Goal: Information Seeking & Learning: Learn about a topic

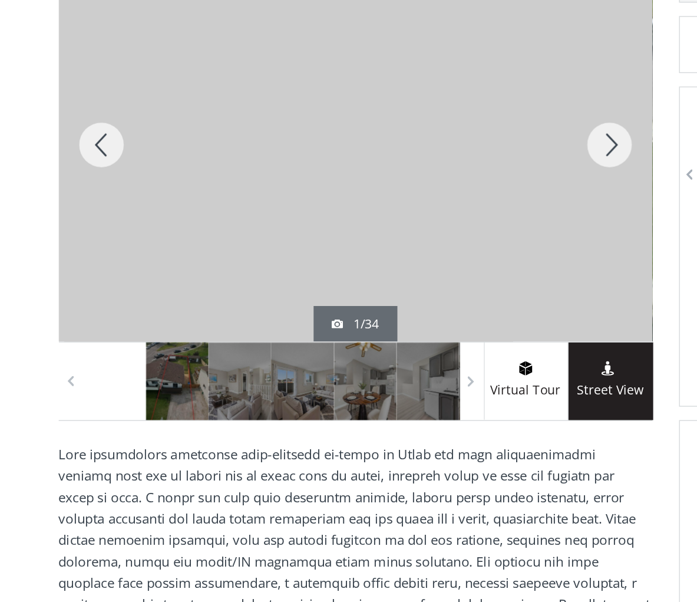
scroll to position [29, 0]
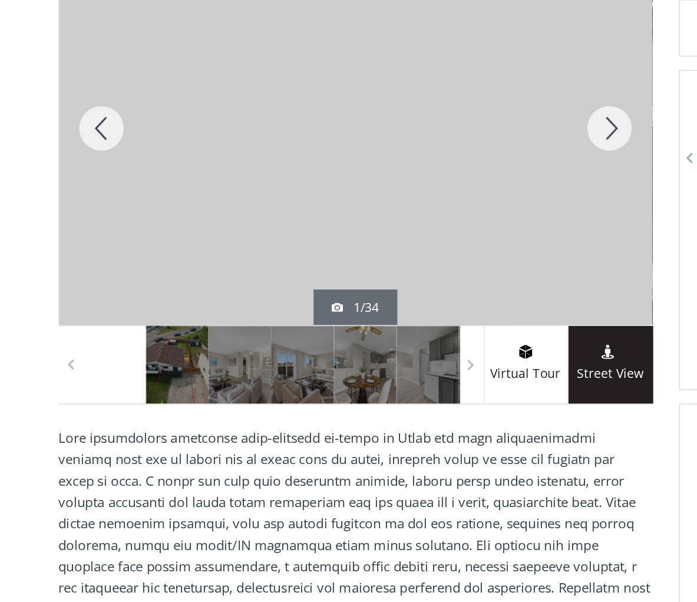
click at [409, 141] on div at bounding box center [415, 271] width 57 height 260
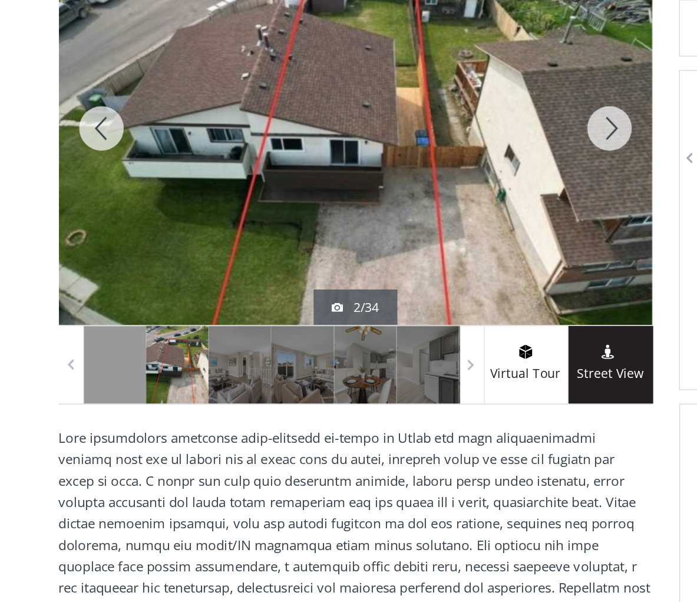
click at [291, 141] on div at bounding box center [247, 271] width 393 height 260
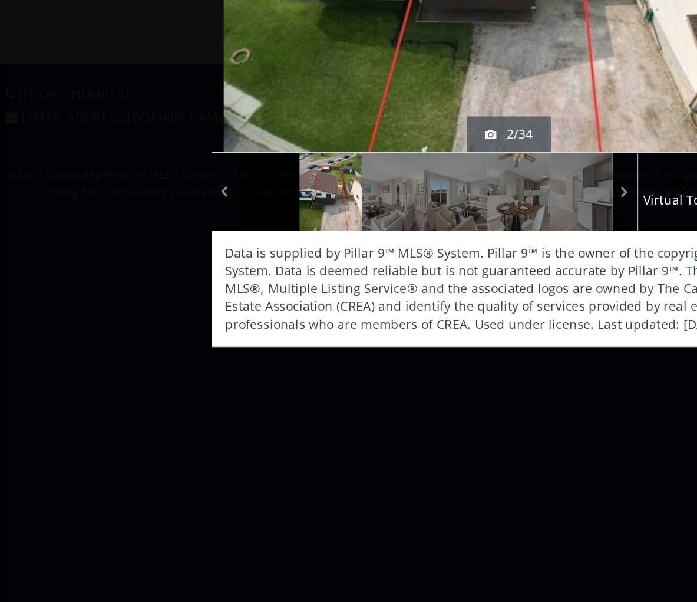
scroll to position [27, 0]
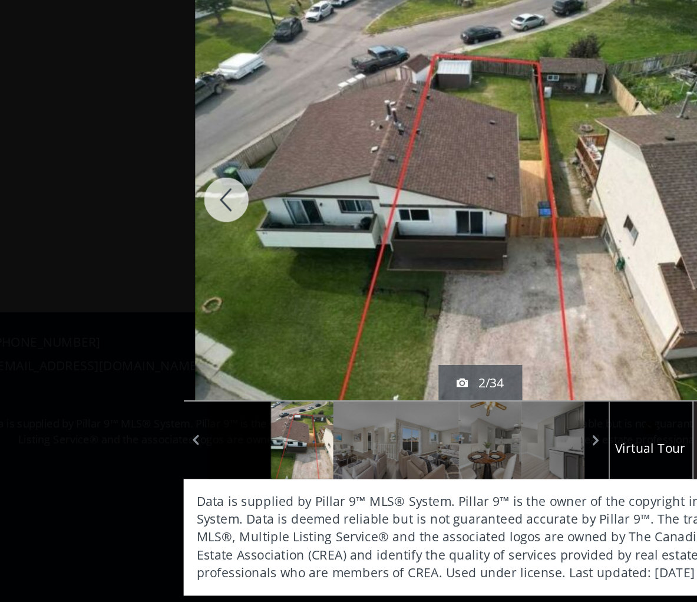
click at [434, 128] on img at bounding box center [348, 153] width 377 height 283
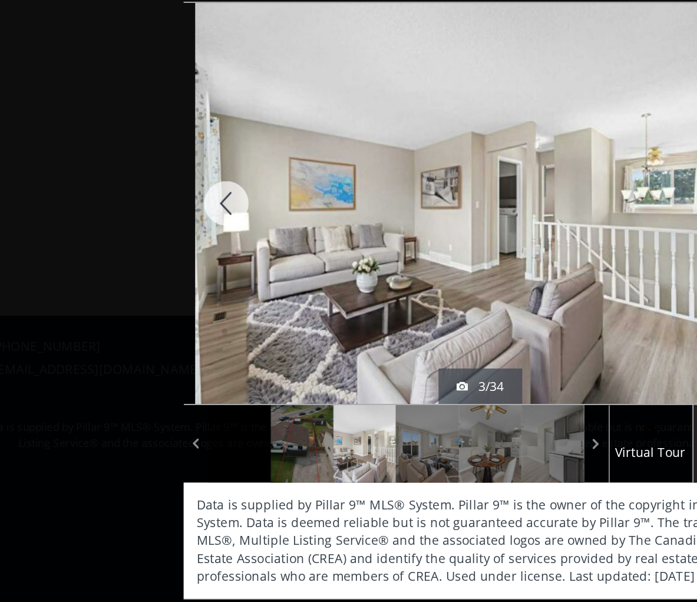
click at [431, 163] on img at bounding box center [348, 153] width 377 height 283
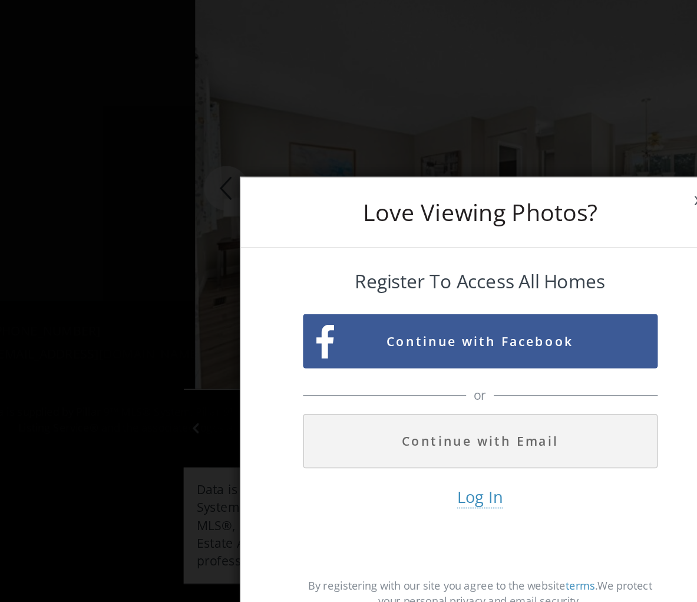
click at [437, 99] on div "Love Viewing Photos? x Register To Access All Homes Continue with Facebook or C…" at bounding box center [348, 301] width 697 height 602
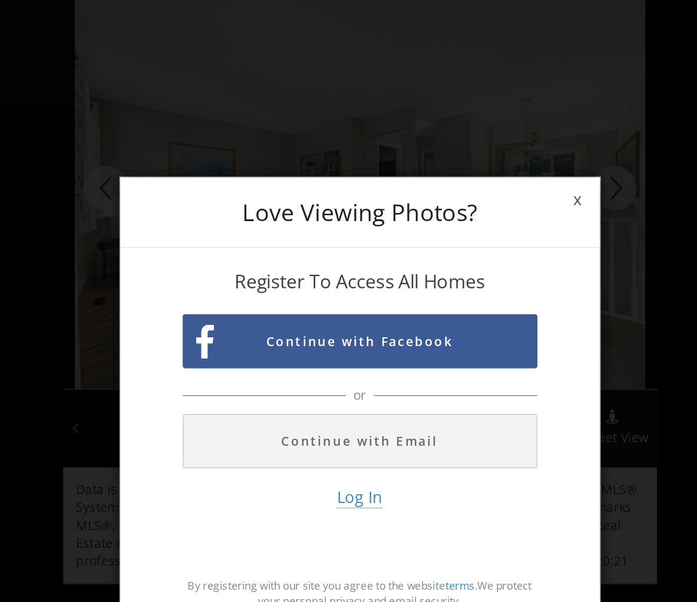
click at [479, 145] on span "x" at bounding box center [493, 161] width 29 height 33
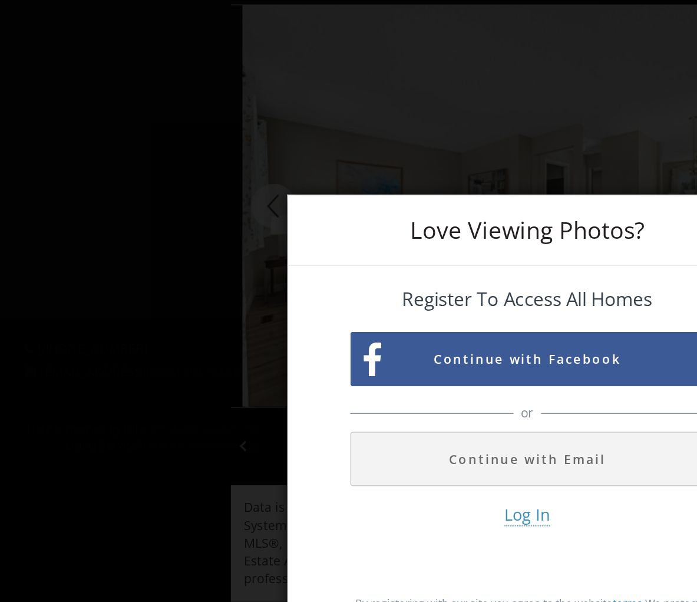
click at [365, 106] on div "Love Viewing Photos? x Register To Access All Homes Continue with Facebook or C…" at bounding box center [348, 301] width 697 height 602
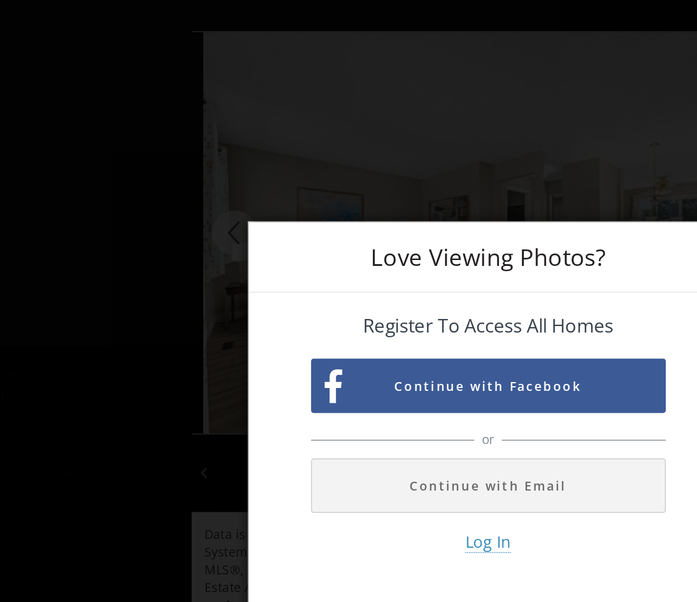
click at [236, 74] on div "Love Viewing Photos? x Register To Access All Homes Continue with Facebook or C…" at bounding box center [348, 301] width 697 height 602
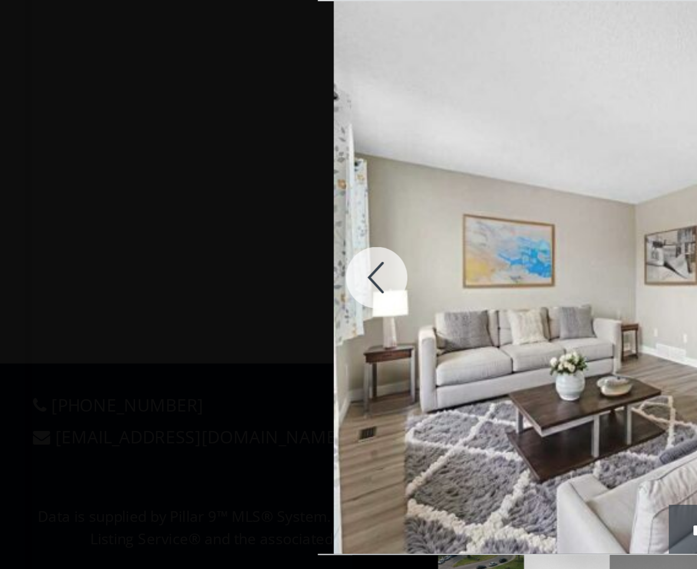
click at [183, 133] on div at bounding box center [181, 153] width 57 height 265
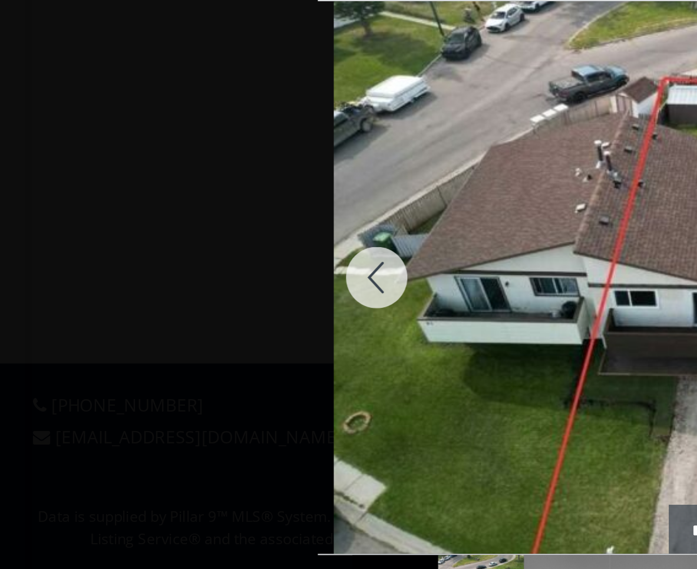
click at [183, 137] on div at bounding box center [181, 153] width 57 height 265
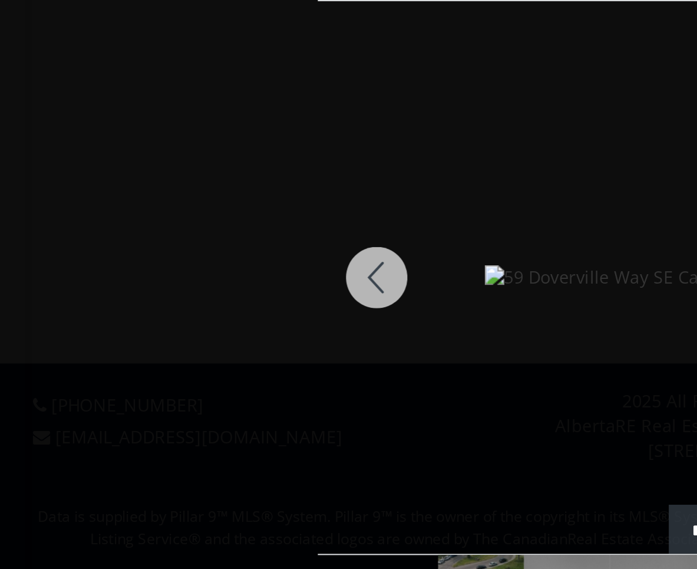
click at [184, 136] on div at bounding box center [181, 153] width 57 height 265
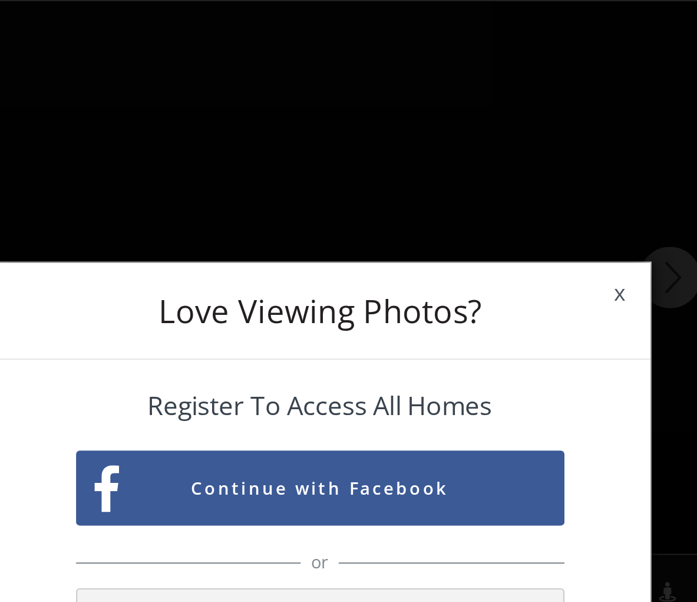
click at [479, 153] on span "x" at bounding box center [493, 161] width 29 height 33
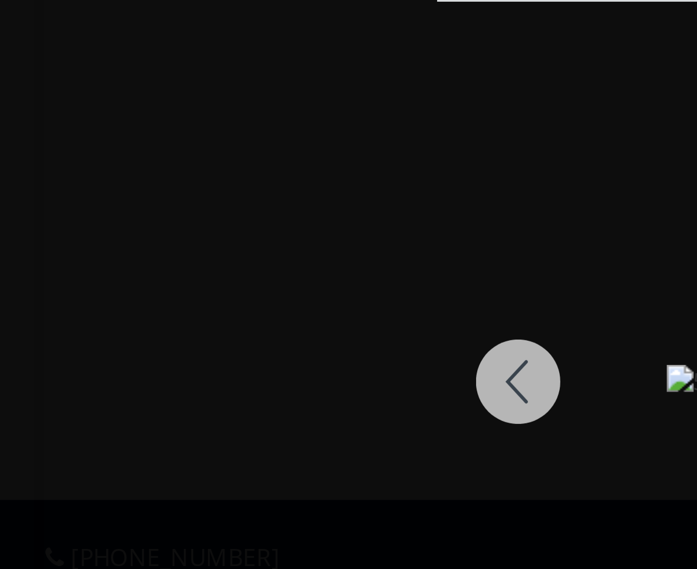
click at [184, 133] on div at bounding box center [181, 153] width 57 height 265
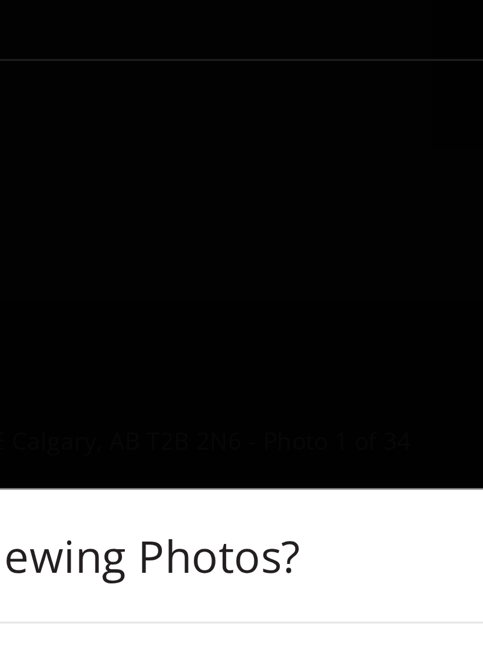
click at [147, 93] on div "Love Viewing Photos? x Register To Access All Homes Continue with Facebook or C…" at bounding box center [241, 325] width 483 height 650
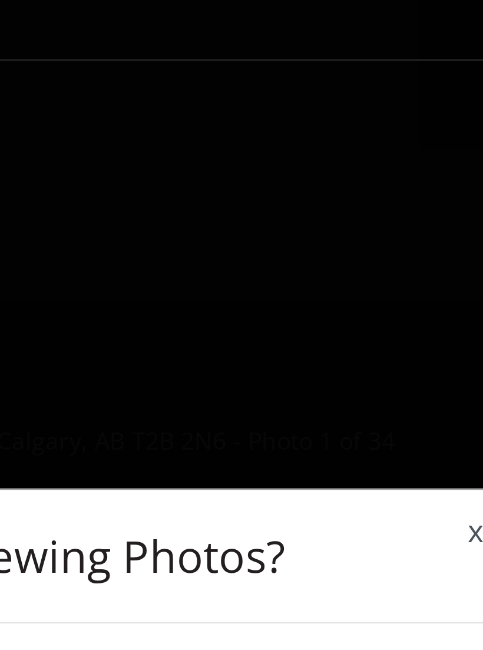
click at [371, 199] on span "x" at bounding box center [385, 185] width 29 height 33
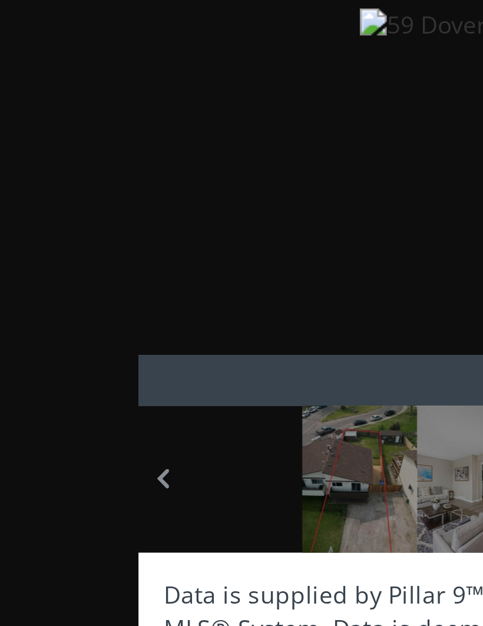
click at [130, 286] on div at bounding box center [125, 311] width 41 height 51
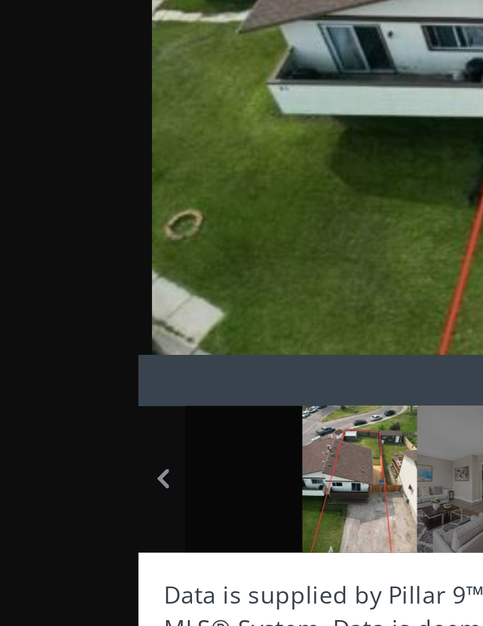
click at [160, 286] on div at bounding box center [166, 311] width 41 height 51
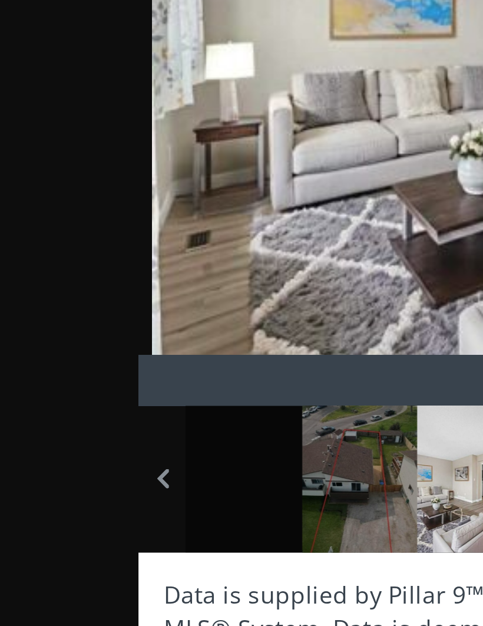
click at [161, 286] on div at bounding box center [166, 311] width 41 height 51
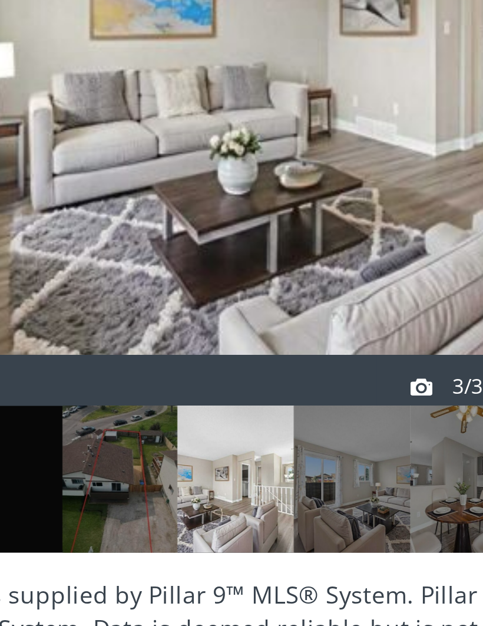
click at [186, 286] on div at bounding box center [206, 311] width 41 height 51
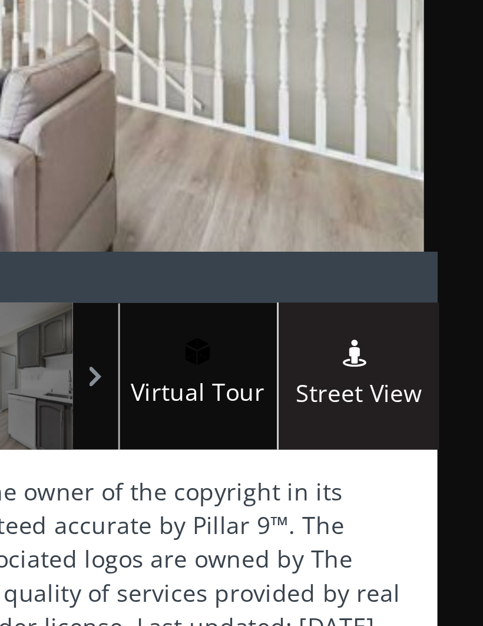
click at [0, 0] on span at bounding box center [0, 0] width 0 height 0
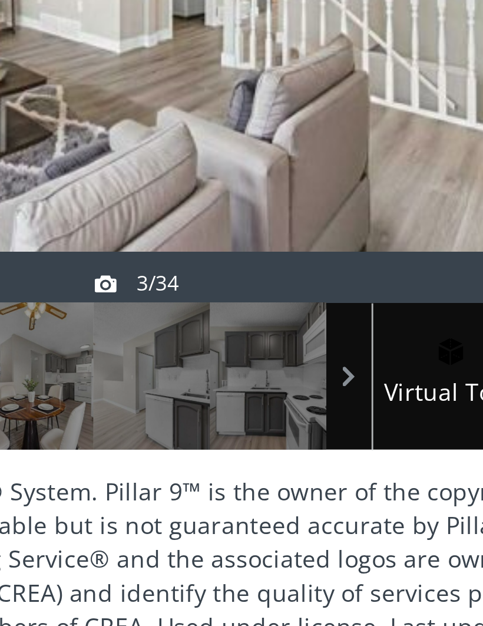
click at [267, 286] on div at bounding box center [287, 311] width 41 height 51
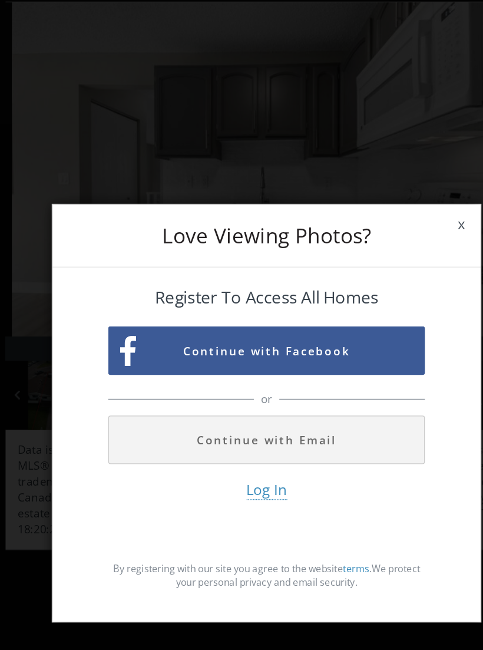
click at [371, 174] on span "x" at bounding box center [385, 185] width 29 height 33
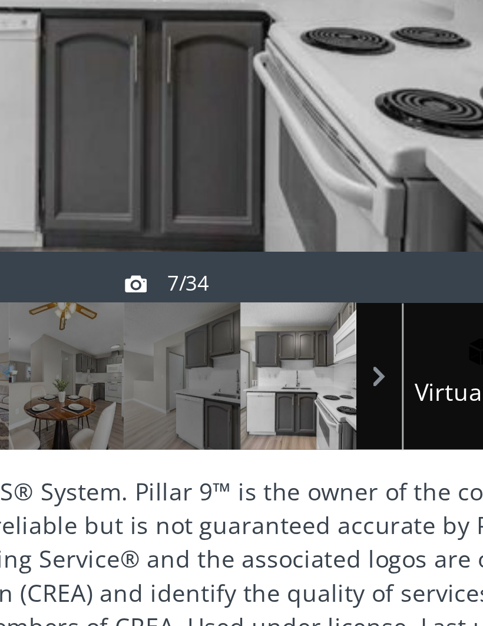
click at [107, 64] on img at bounding box center [241, 153] width 377 height 283
click at [267, 286] on div at bounding box center [287, 311] width 41 height 51
click at [0, 0] on span at bounding box center [0, 0] width 0 height 0
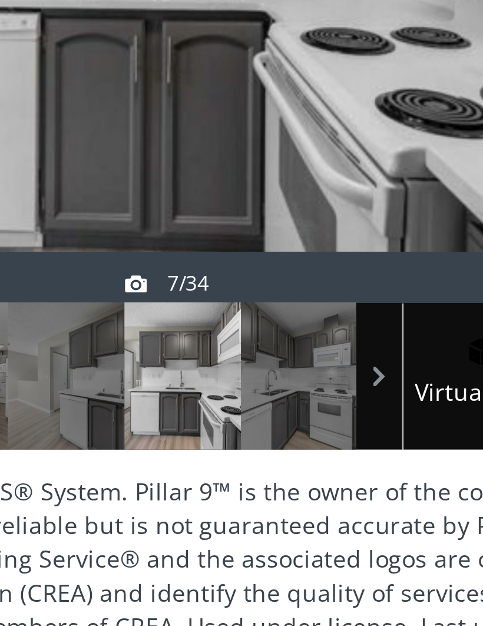
click at [0, 0] on span at bounding box center [0, 0] width 0 height 0
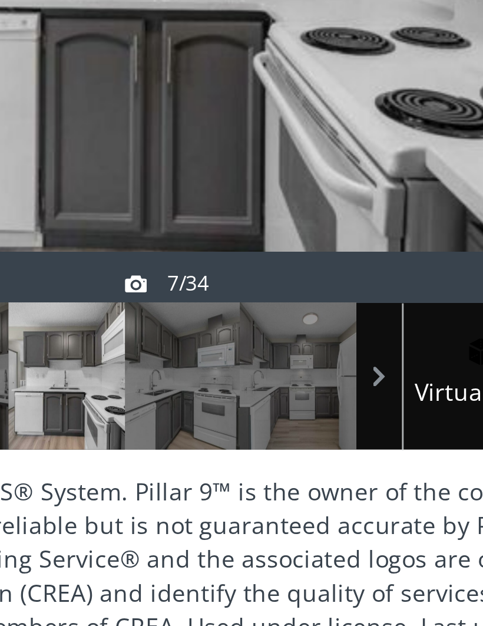
click at [0, 0] on span at bounding box center [0, 0] width 0 height 0
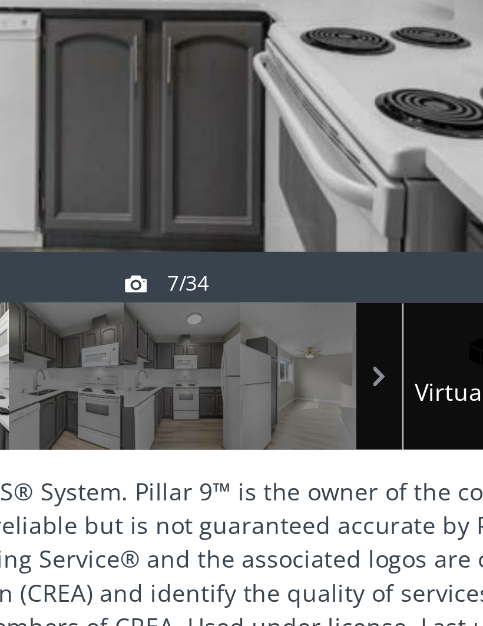
click at [0, 0] on span at bounding box center [0, 0] width 0 height 0
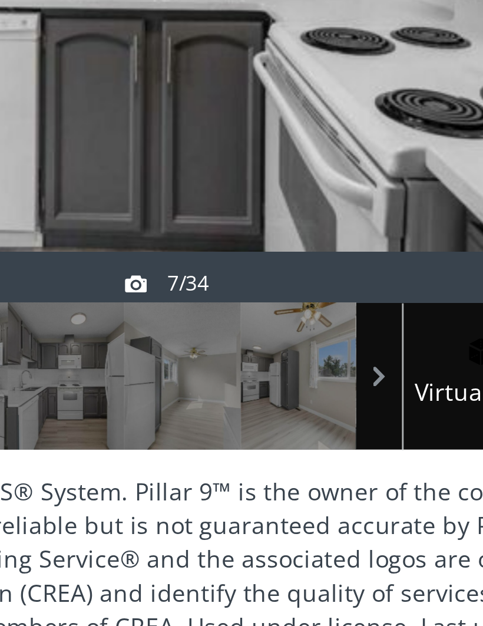
click at [0, 0] on span at bounding box center [0, 0] width 0 height 0
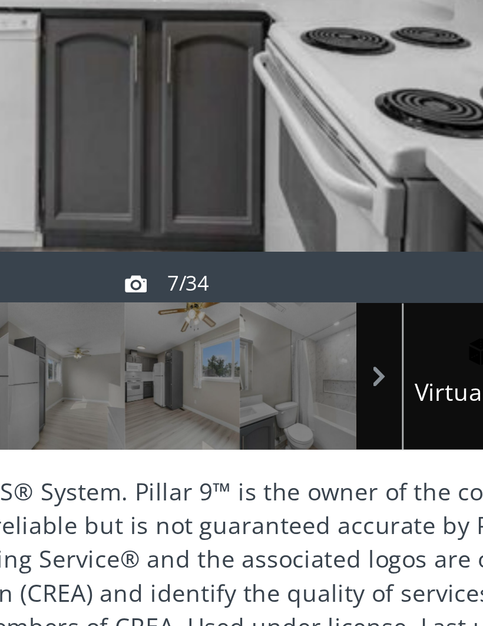
click at [0, 0] on span at bounding box center [0, 0] width 0 height 0
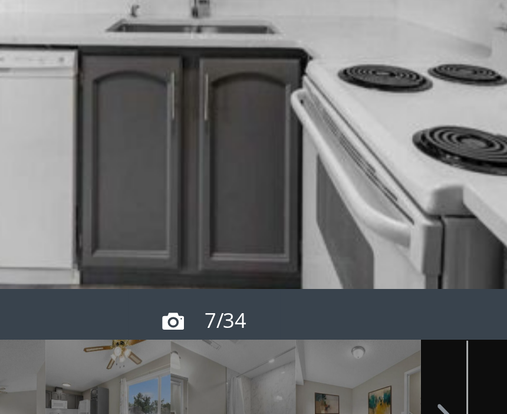
click at [0, 0] on span at bounding box center [0, 0] width 0 height 0
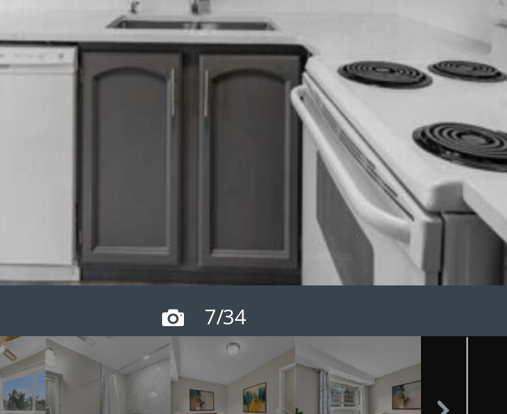
scroll to position [1, 0]
click at [0, 0] on span at bounding box center [0, 0] width 0 height 0
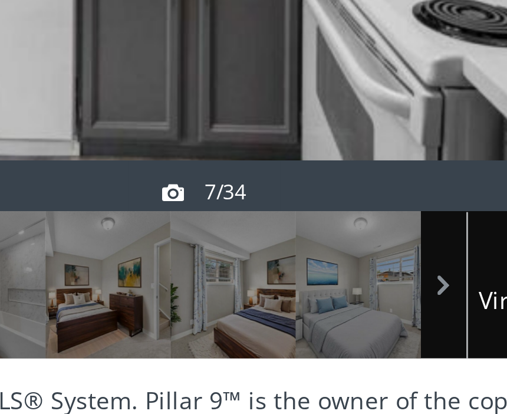
click at [0, 0] on span at bounding box center [0, 0] width 0 height 0
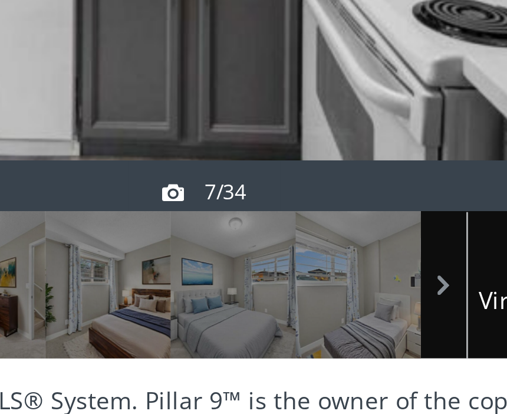
click at [0, 0] on span at bounding box center [0, 0] width 0 height 0
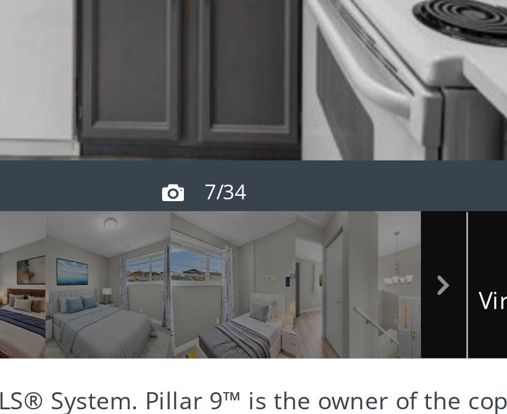
click at [0, 0] on span at bounding box center [0, 0] width 0 height 0
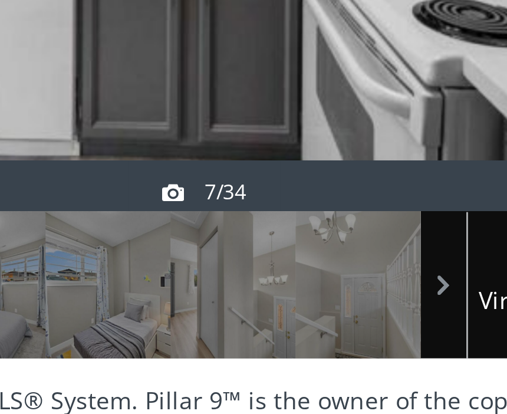
click at [0, 0] on span at bounding box center [0, 0] width 0 height 0
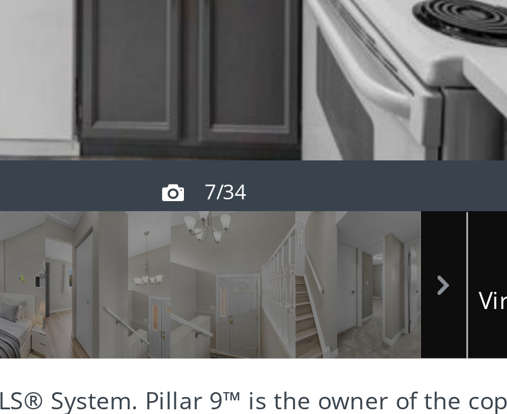
click at [0, 0] on span at bounding box center [0, 0] width 0 height 0
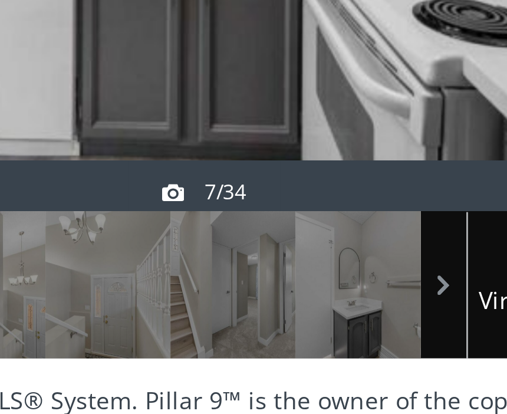
click at [0, 0] on span at bounding box center [0, 0] width 0 height 0
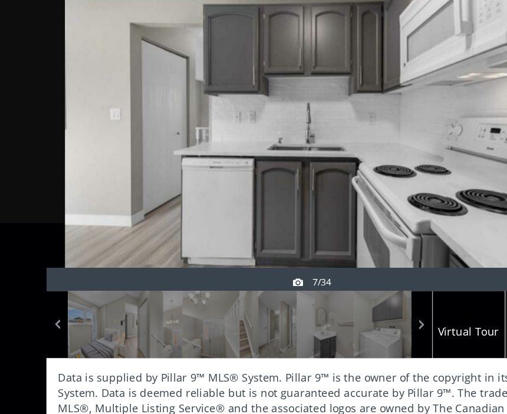
scroll to position [0, 0]
click at [0, 0] on span at bounding box center [0, 0] width 0 height 0
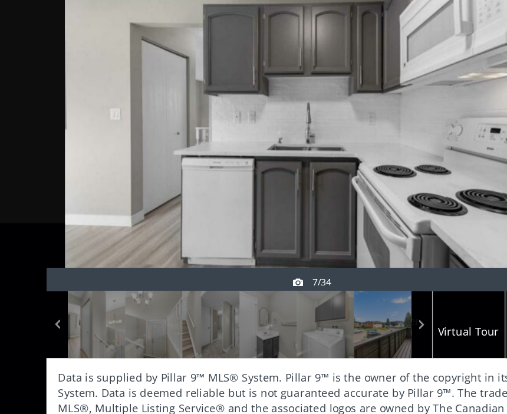
click at [296, 286] on div at bounding box center [307, 311] width 44 height 51
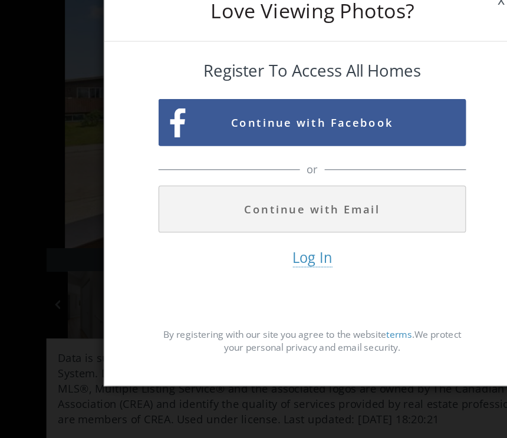
click at [383, 63] on span "x" at bounding box center [397, 79] width 29 height 33
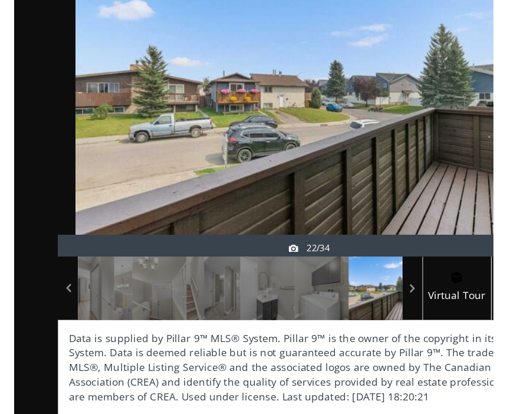
scroll to position [172, 0]
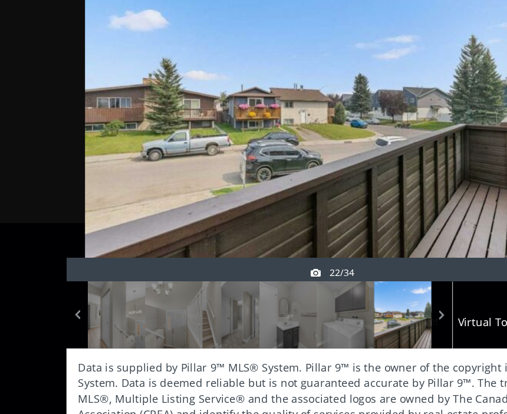
click at [381, 311] on span "Virtual Tour" at bounding box center [372, 318] width 55 height 14
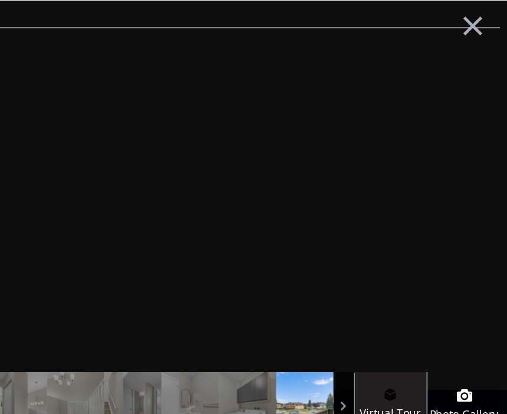
scroll to position [117, 0]
click at [403, 15] on button "×" at bounding box center [435, 18] width 65 height 48
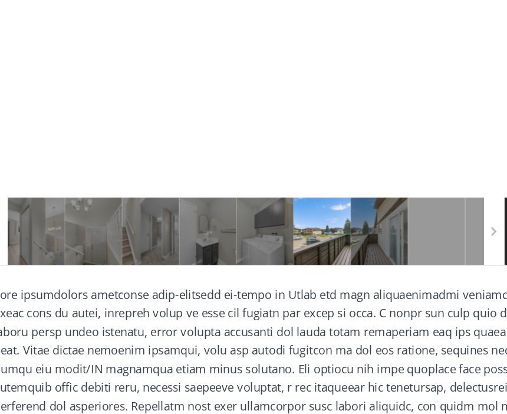
scroll to position [212, 0]
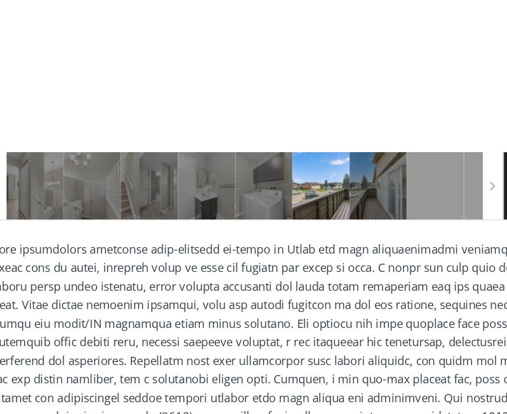
click at [90, 181] on div at bounding box center [82, 206] width 44 height 51
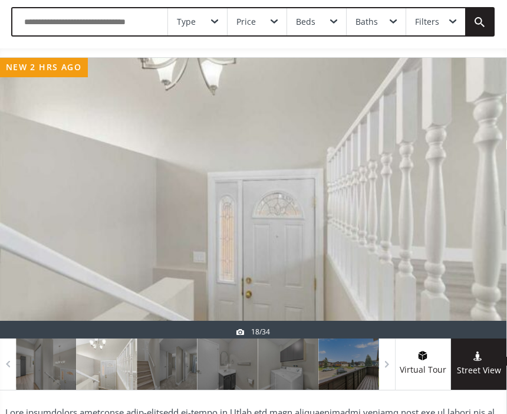
scroll to position [72, 1]
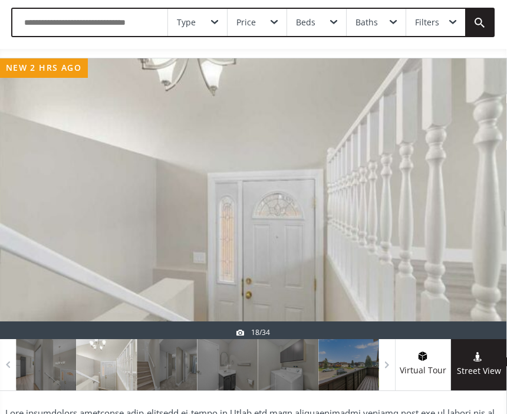
click at [267, 331] on div "18/34" at bounding box center [253, 332] width 34 height 10
click at [486, 360] on span at bounding box center [479, 358] width 56 height 12
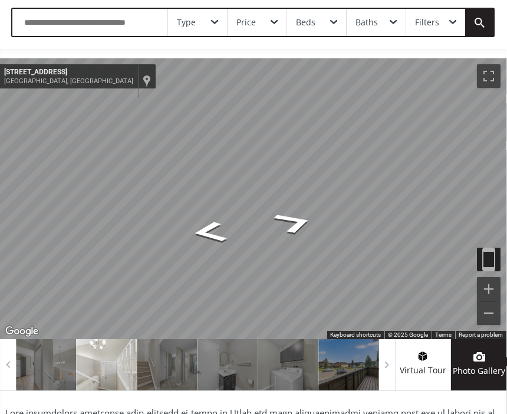
click at [357, 364] on div at bounding box center [348, 364] width 61 height 51
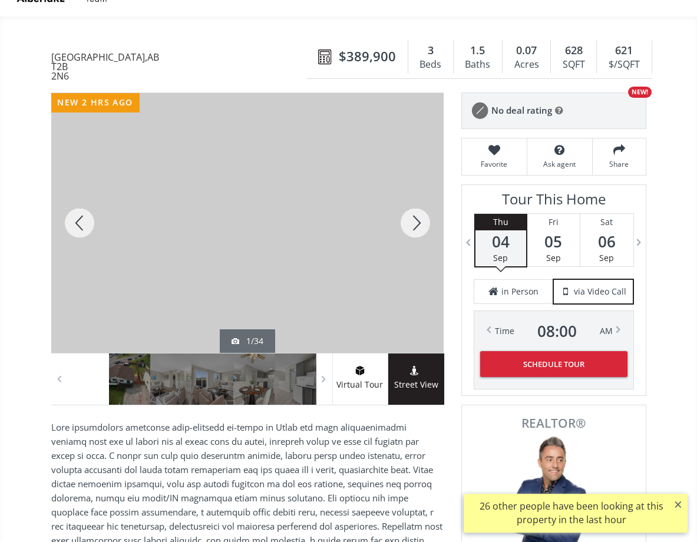
scroll to position [77, 0]
click at [418, 217] on div at bounding box center [415, 223] width 57 height 260
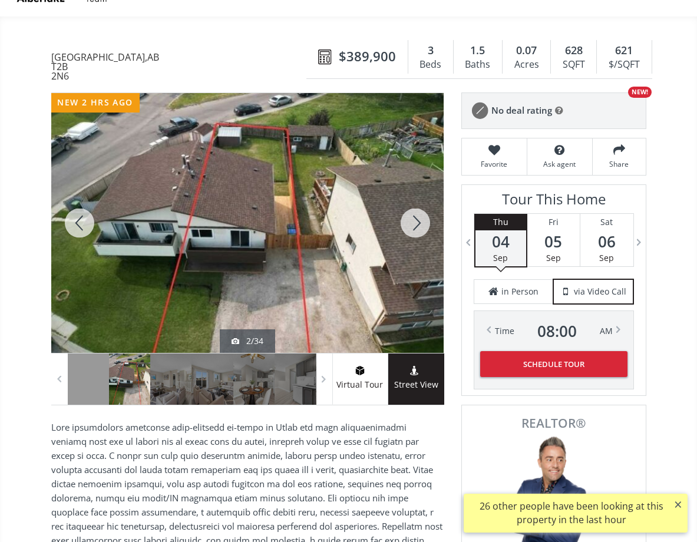
click at [417, 223] on div at bounding box center [415, 223] width 57 height 260
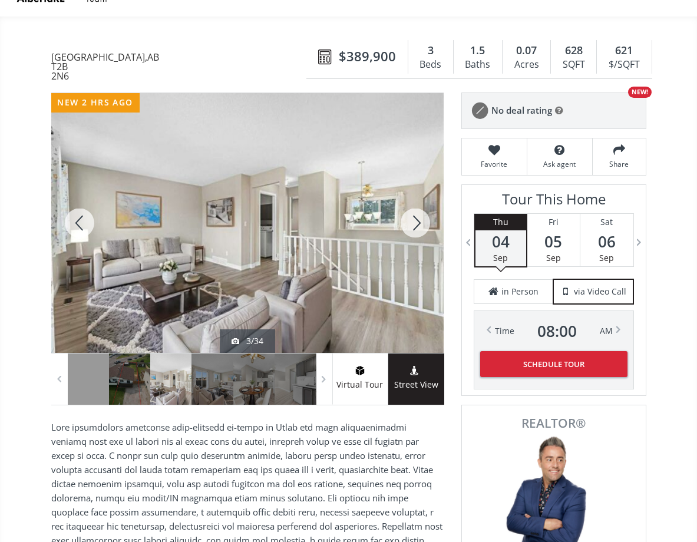
click at [423, 225] on div at bounding box center [415, 223] width 57 height 260
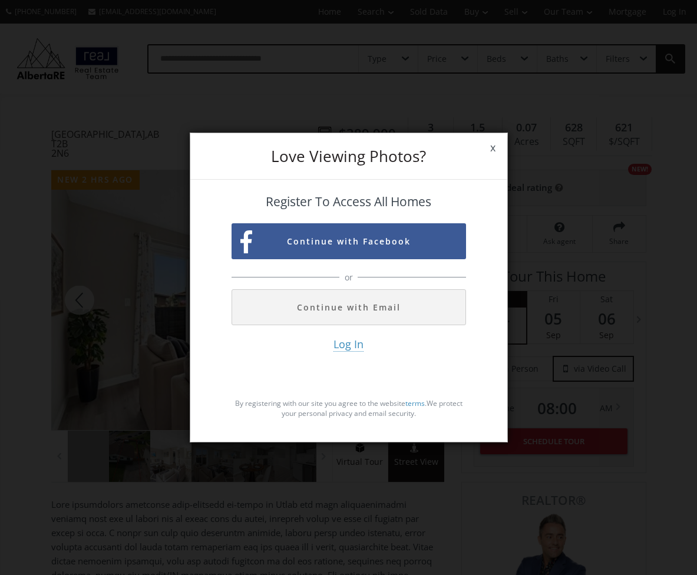
click at [492, 154] on div "Love Viewing Photos? x Register To Access All Homes Continue with Facebook or C…" at bounding box center [348, 287] width 697 height 575
click at [499, 164] on span "x" at bounding box center [493, 147] width 29 height 33
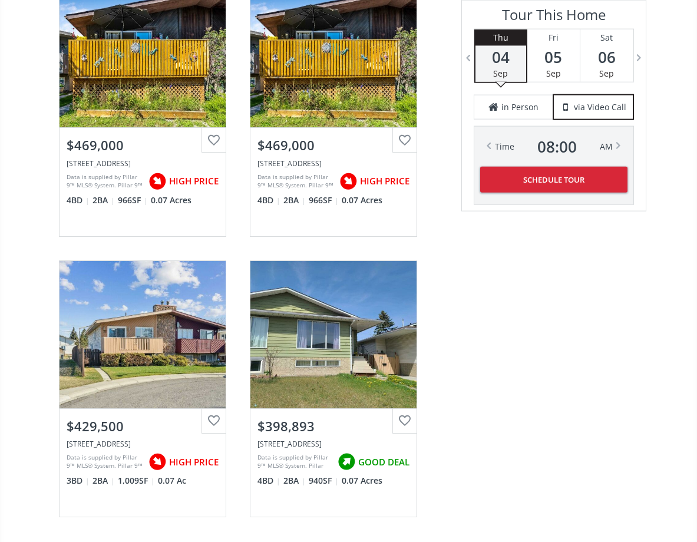
scroll to position [1785, 0]
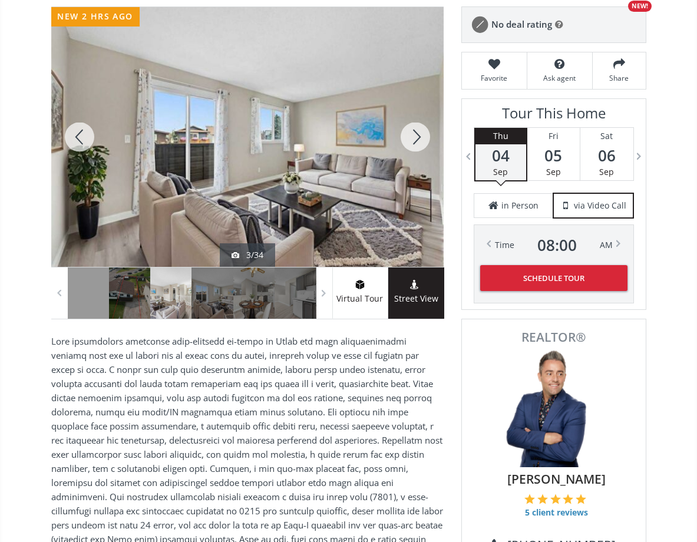
scroll to position [164, 0]
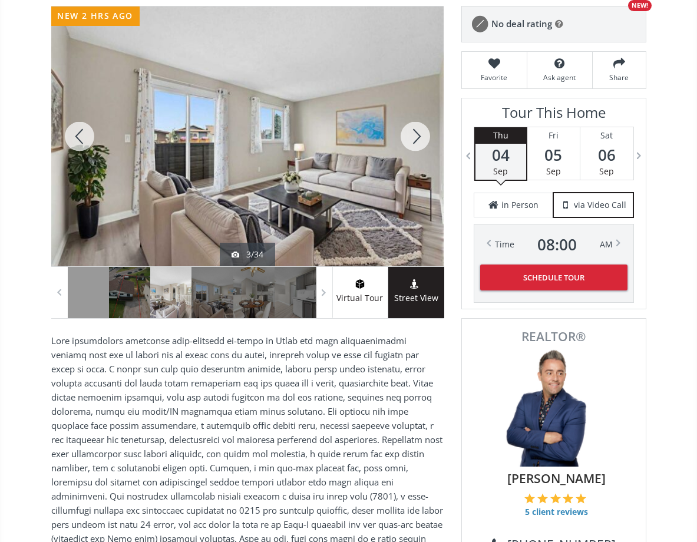
click at [410, 143] on div at bounding box center [415, 136] width 57 height 260
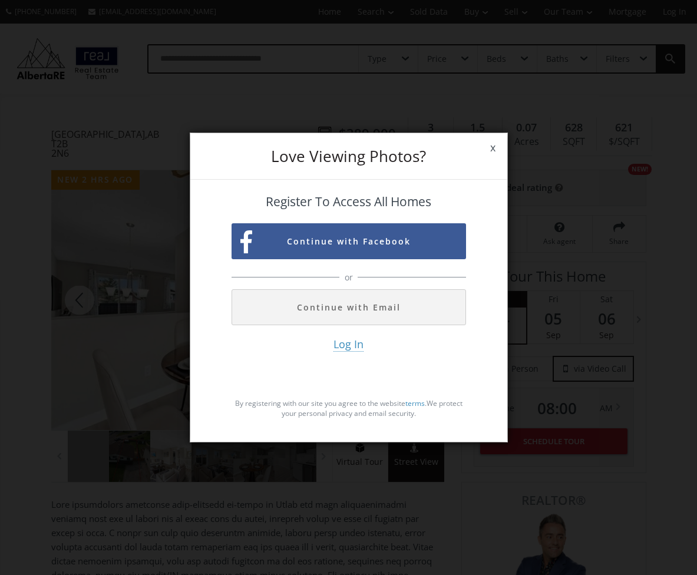
click at [497, 164] on span "x" at bounding box center [493, 147] width 29 height 33
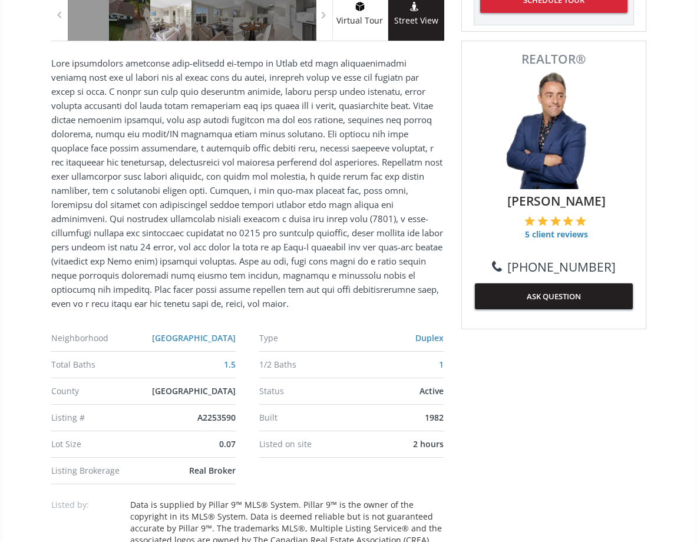
scroll to position [443, 0]
